Goal: Transaction & Acquisition: Purchase product/service

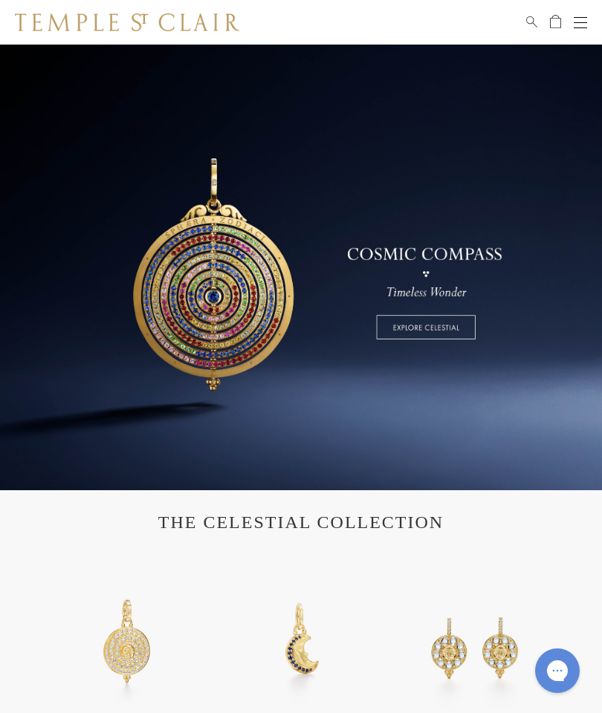
click at [575, 7] on div "Shop Shop Categories Amulets Pendants & Charms Lockets Chains & Leather Cords E…" at bounding box center [301, 22] width 602 height 45
click at [582, 24] on button "Open navigation" at bounding box center [580, 22] width 13 height 18
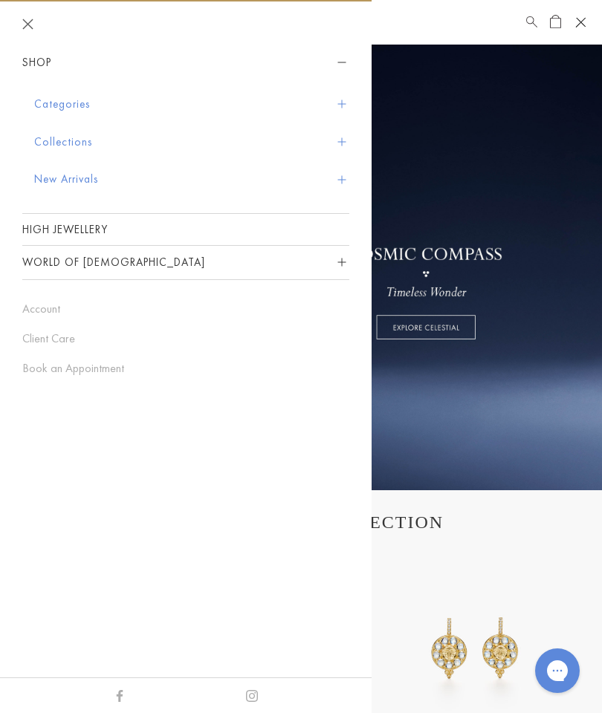
click at [56, 221] on link "High Jewellery" at bounding box center [185, 229] width 327 height 31
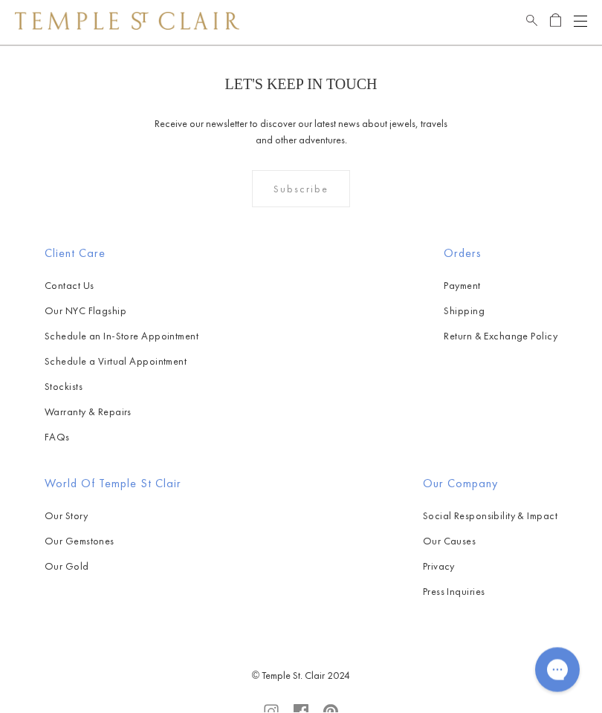
scroll to position [814, 0]
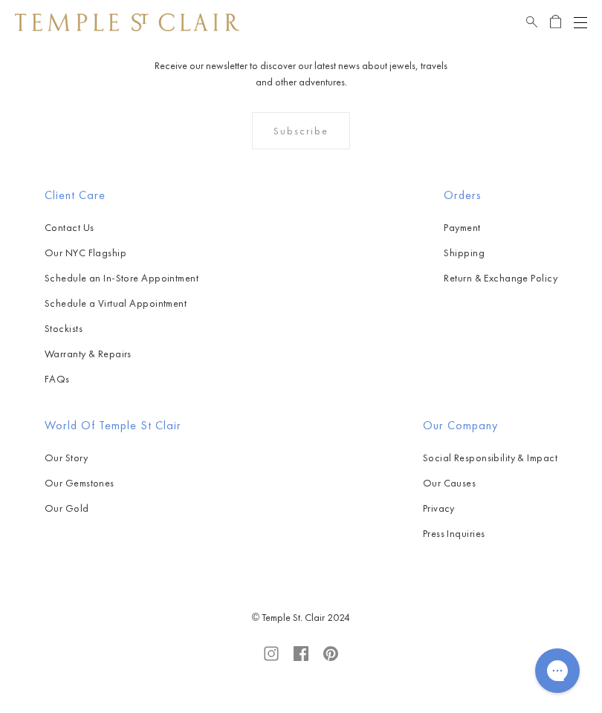
click at [181, 450] on link "Our Story" at bounding box center [113, 458] width 137 height 16
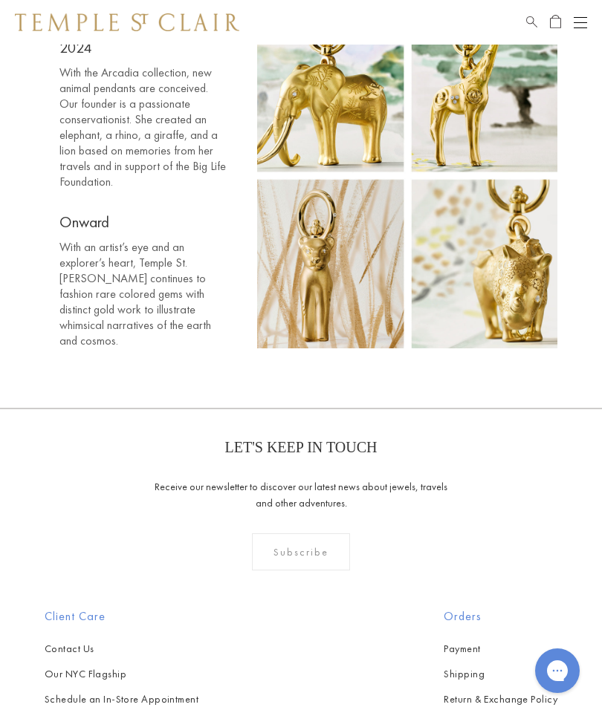
scroll to position [6535, 0]
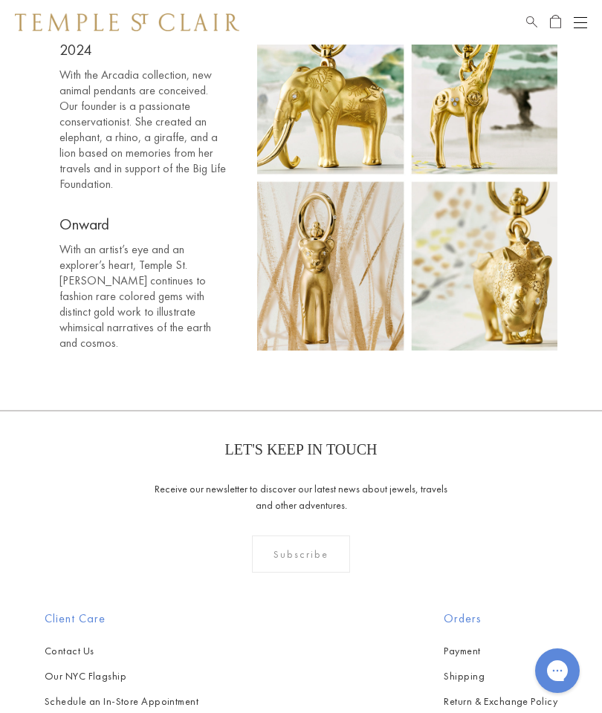
click at [414, 610] on div "Orders Payment Shipping Return & Exchange Policy" at bounding box center [500, 710] width 173 height 201
click at [444, 610] on h2 "Orders" at bounding box center [501, 619] width 114 height 18
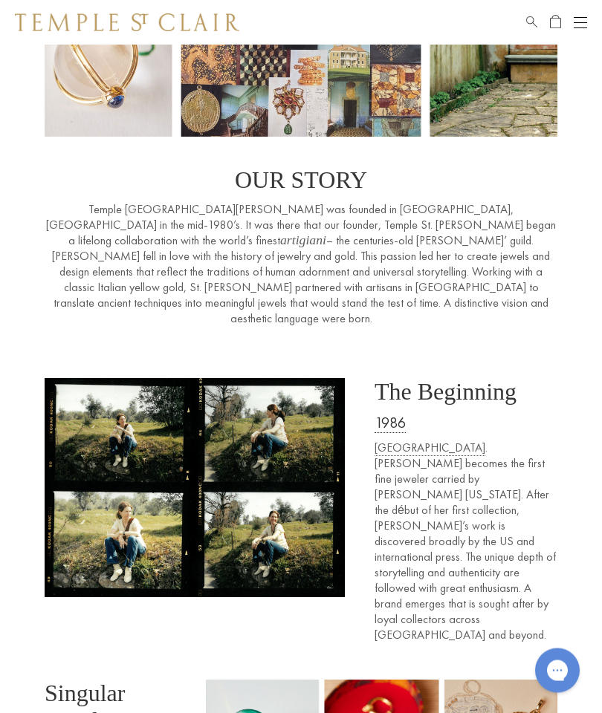
scroll to position [0, 0]
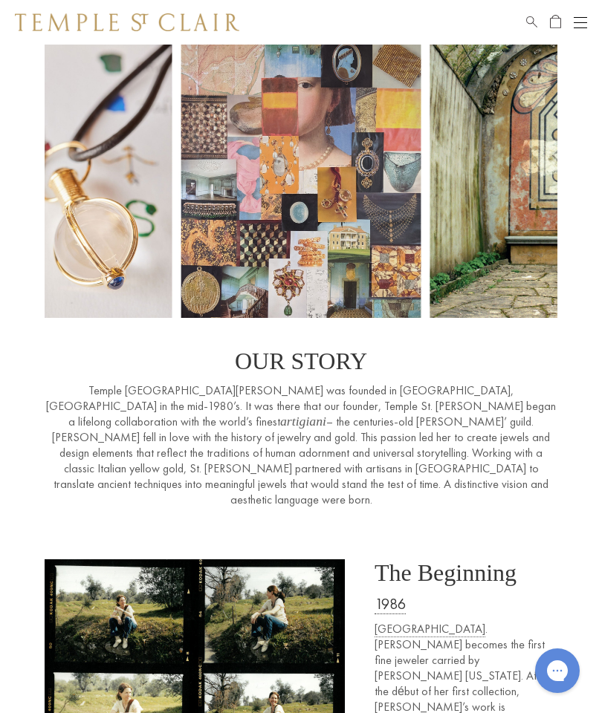
click at [575, 29] on button "Open navigation" at bounding box center [580, 22] width 13 height 18
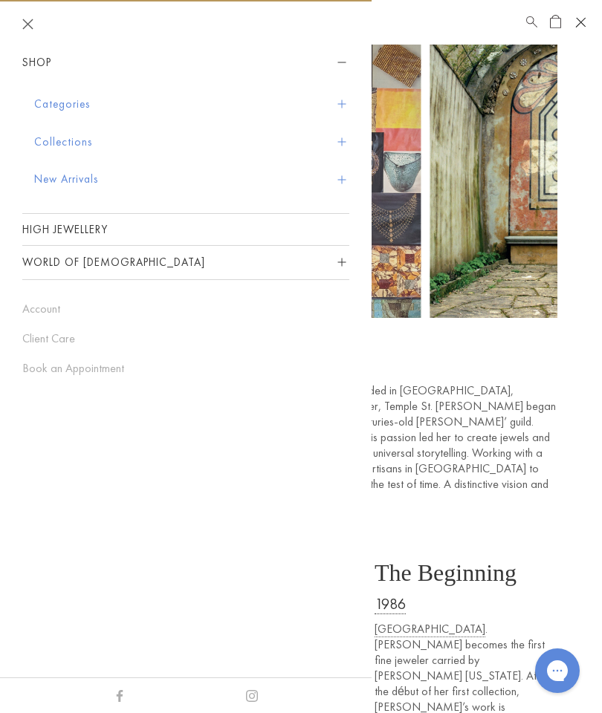
click at [80, 142] on button "Collections" at bounding box center [191, 142] width 315 height 38
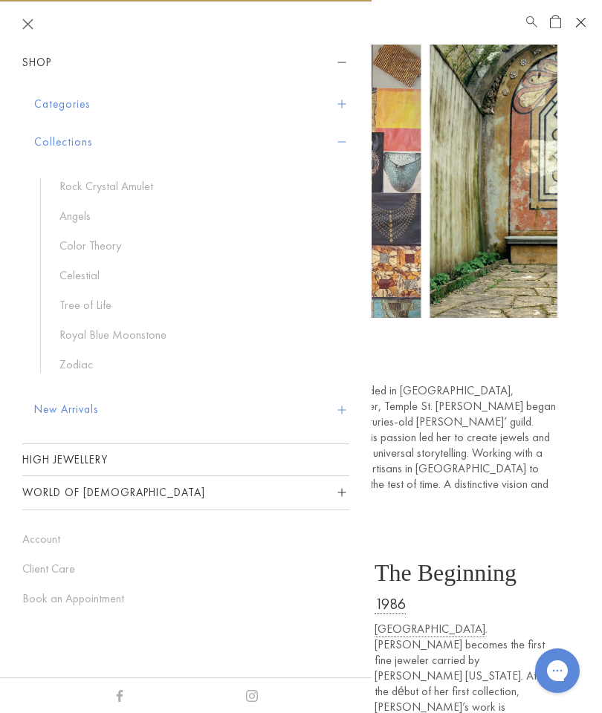
click at [84, 311] on link "Tree of Life" at bounding box center [196, 305] width 275 height 16
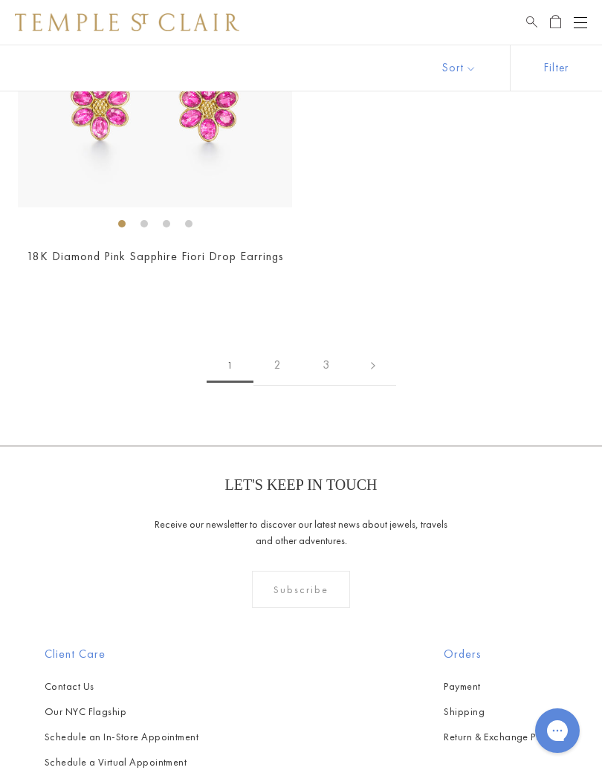
scroll to position [11739, 0]
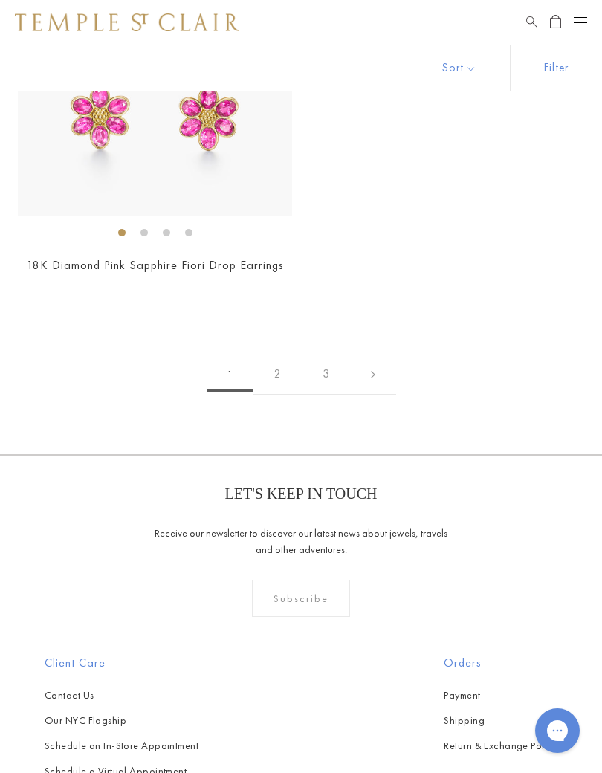
click at [273, 358] on link "2" at bounding box center [277, 374] width 48 height 41
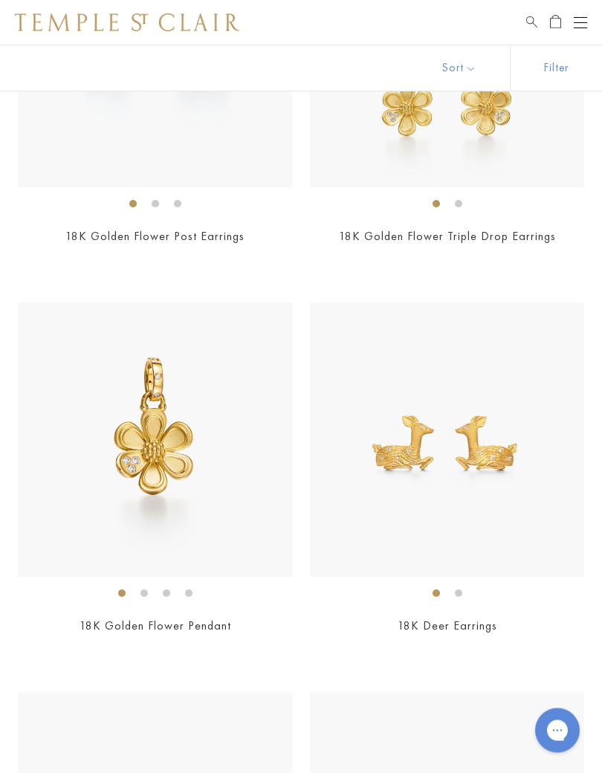
scroll to position [5149, 0]
click at [491, 453] on img at bounding box center [447, 439] width 274 height 274
